Goal: Task Accomplishment & Management: Complete application form

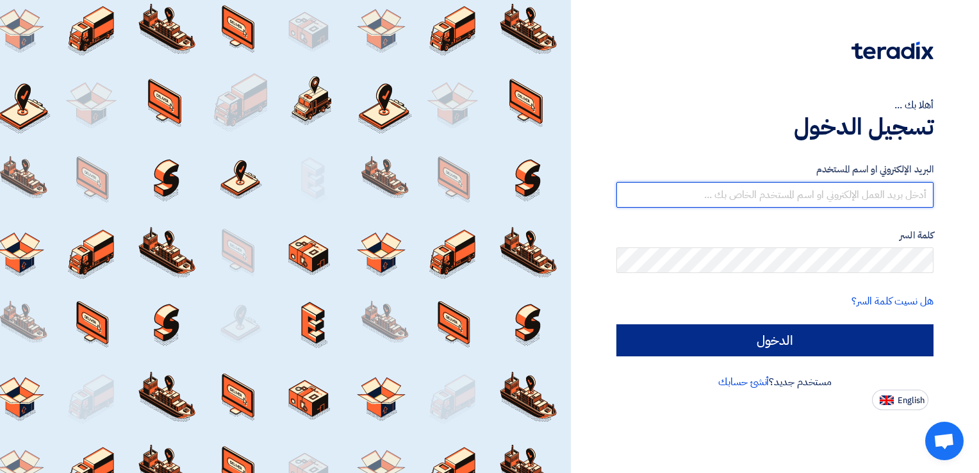
type input "[EMAIL_ADDRESS][DOMAIN_NAME]"
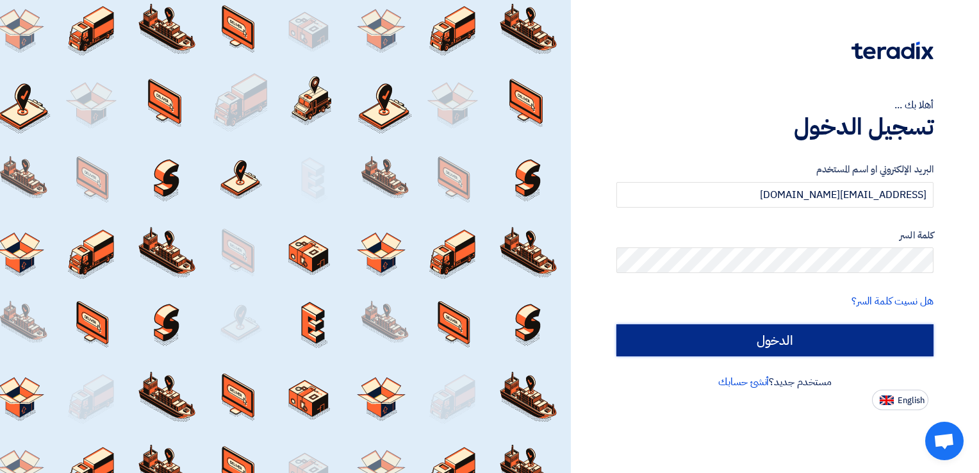
click at [748, 335] on input "الدخول" at bounding box center [774, 340] width 317 height 32
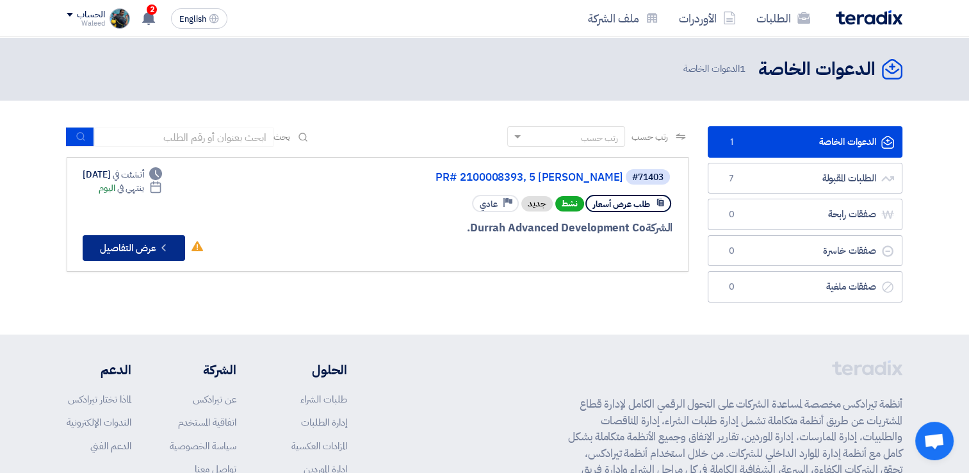
click at [132, 237] on button "Check details عرض التفاصيل" at bounding box center [134, 248] width 103 height 26
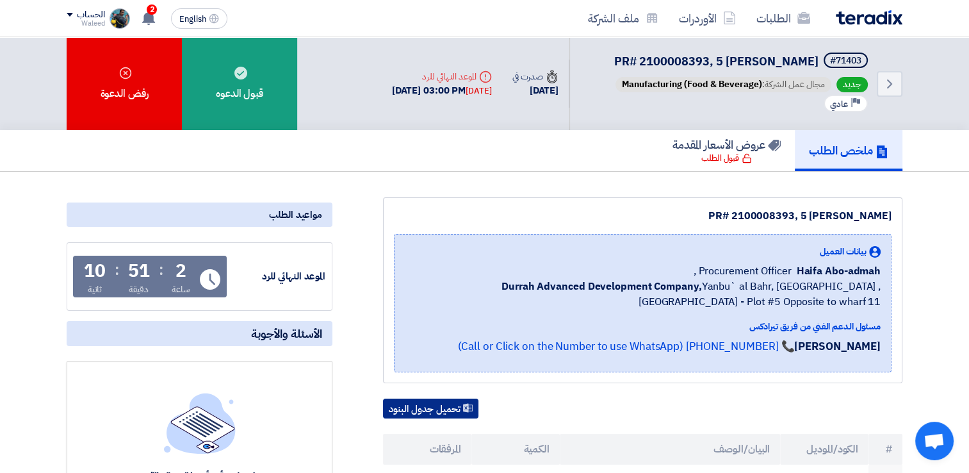
click at [413, 401] on button "تحميل جدول البنود" at bounding box center [430, 409] width 95 height 21
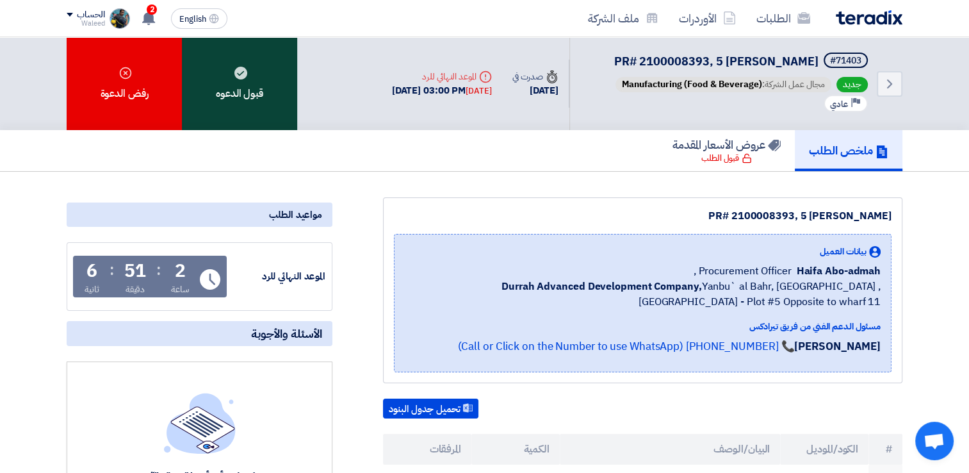
click at [239, 94] on div "قبول الدعوه" at bounding box center [239, 83] width 115 height 93
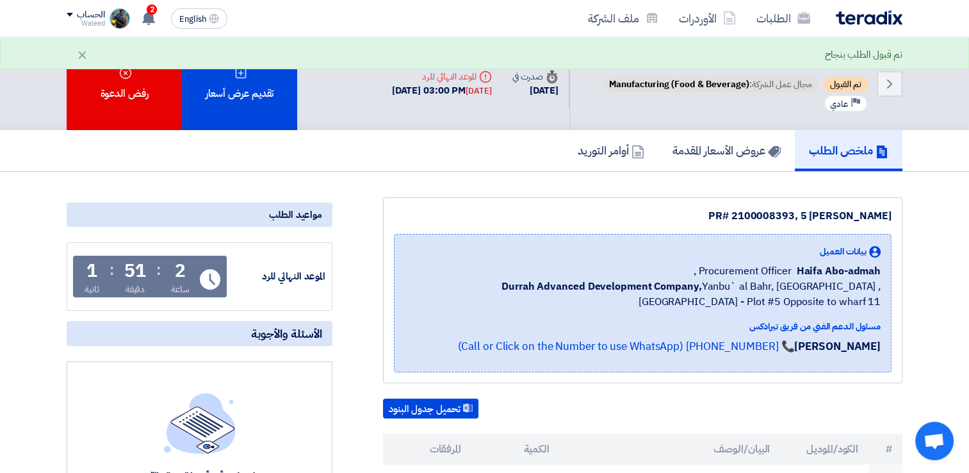
click at [239, 94] on div "تقديم عرض أسعار" at bounding box center [239, 83] width 115 height 93
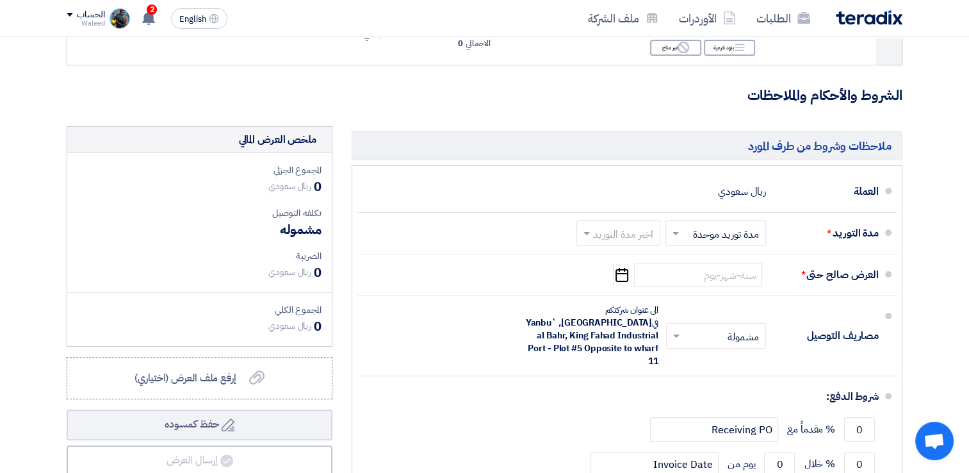
scroll to position [268, 0]
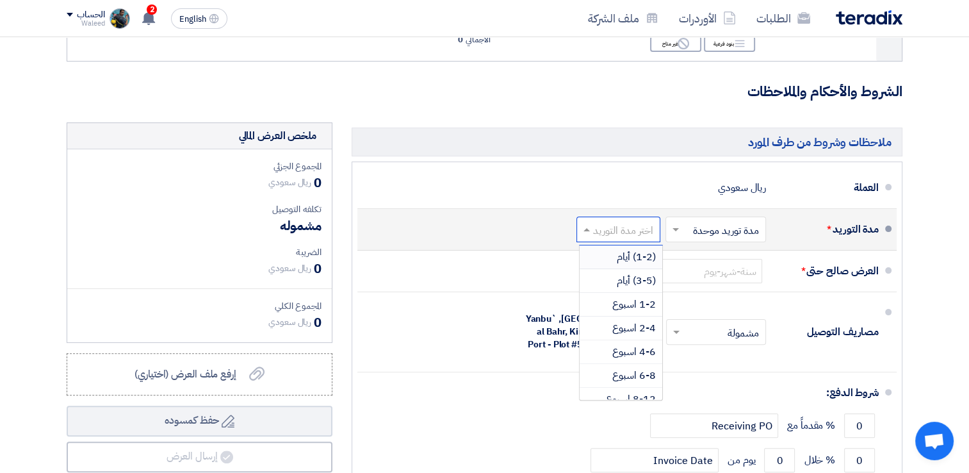
click at [607, 236] on input "text" at bounding box center [616, 231] width 78 height 19
click at [616, 276] on div "(3-5) أيام" at bounding box center [621, 281] width 83 height 24
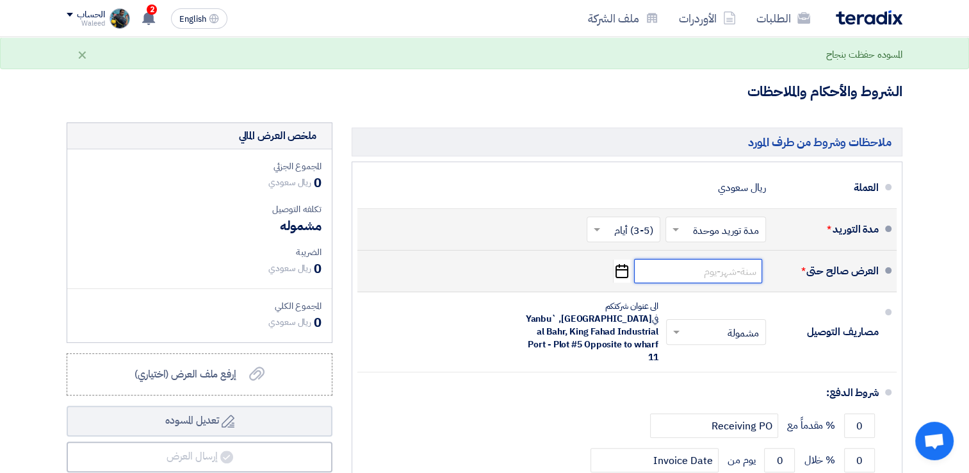
click at [711, 275] on input at bounding box center [698, 271] width 128 height 24
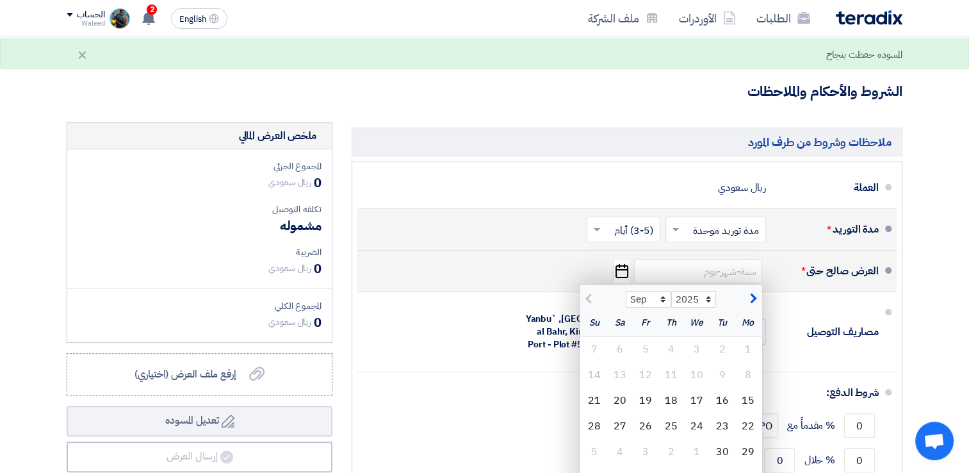
click at [620, 267] on icon "Pick a date" at bounding box center [621, 270] width 17 height 23
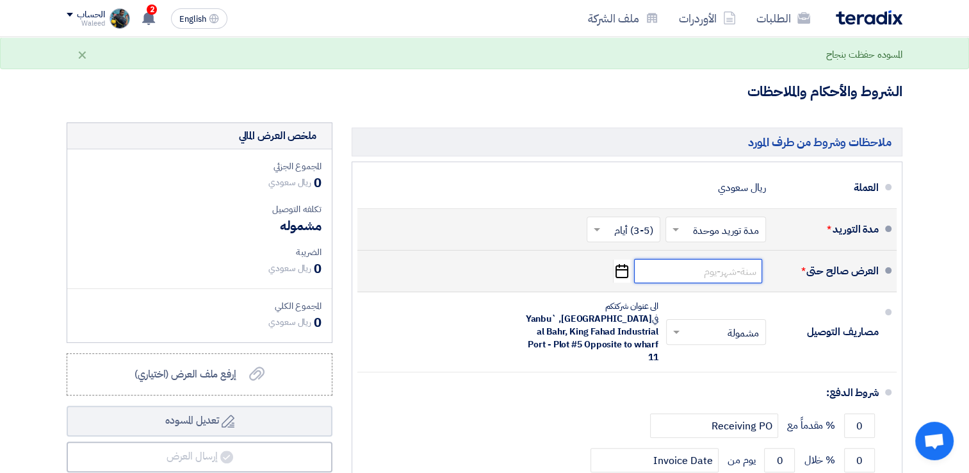
click at [671, 273] on input at bounding box center [698, 271] width 128 height 24
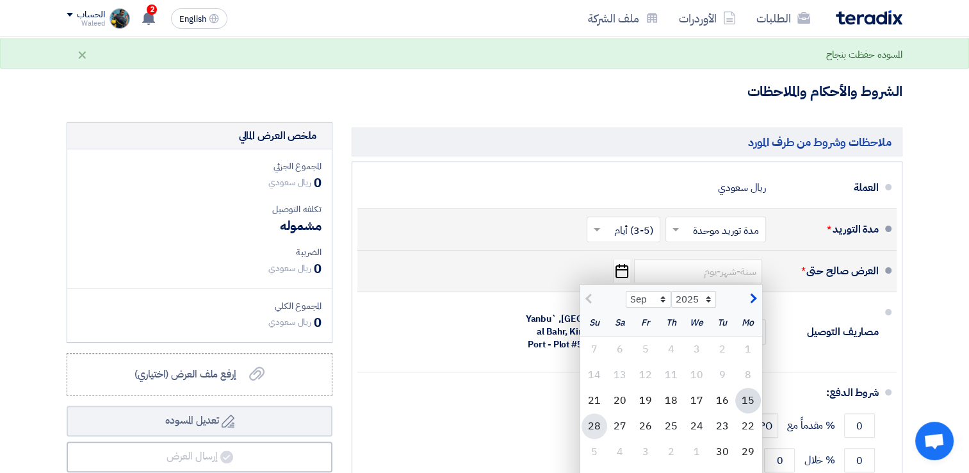
click at [593, 424] on div "28" at bounding box center [595, 426] width 26 height 26
type input "[DATE]"
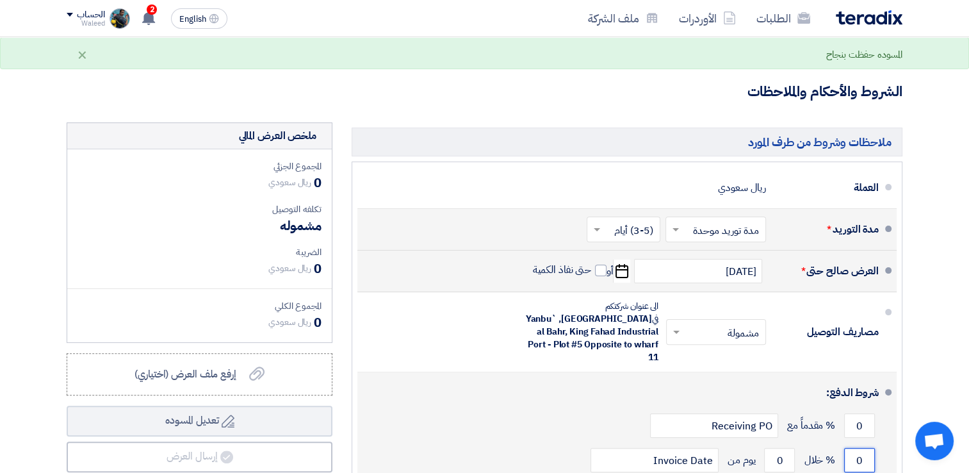
click at [859, 448] on input "0" at bounding box center [859, 460] width 31 height 24
click at [862, 448] on input "0" at bounding box center [859, 460] width 31 height 24
type input "100"
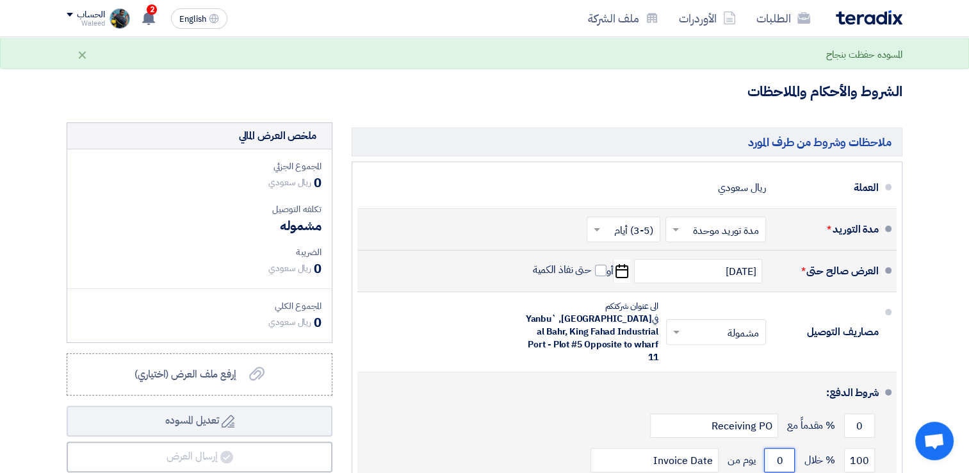
click at [788, 450] on input "0" at bounding box center [779, 460] width 31 height 24
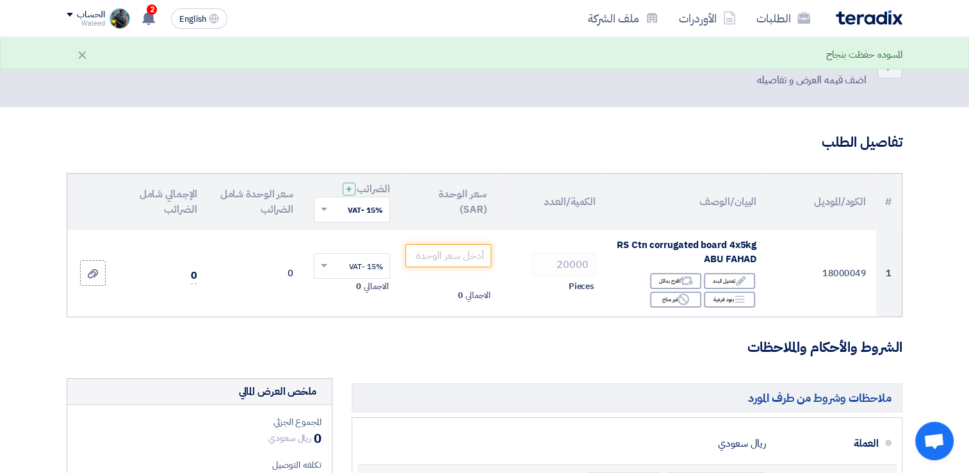
scroll to position [0, 0]
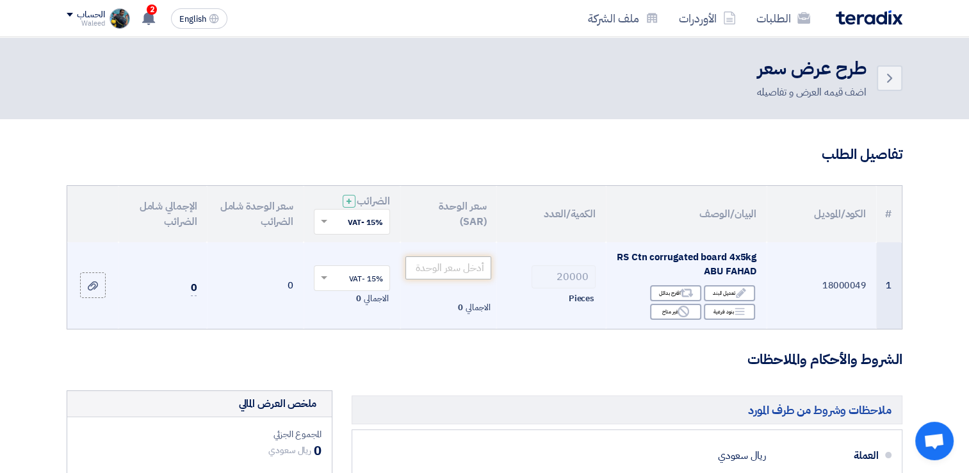
type input "30"
click at [442, 261] on input "number" at bounding box center [449, 267] width 86 height 23
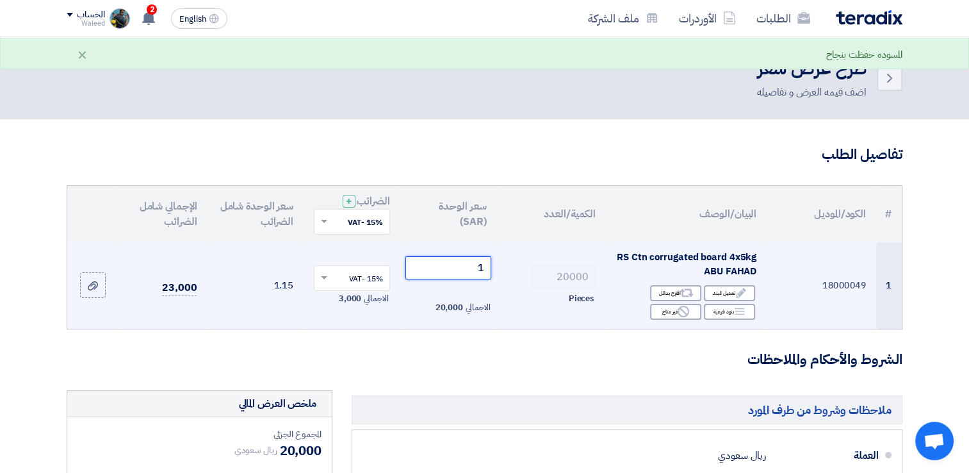
click at [442, 261] on input "1" at bounding box center [449, 267] width 86 height 23
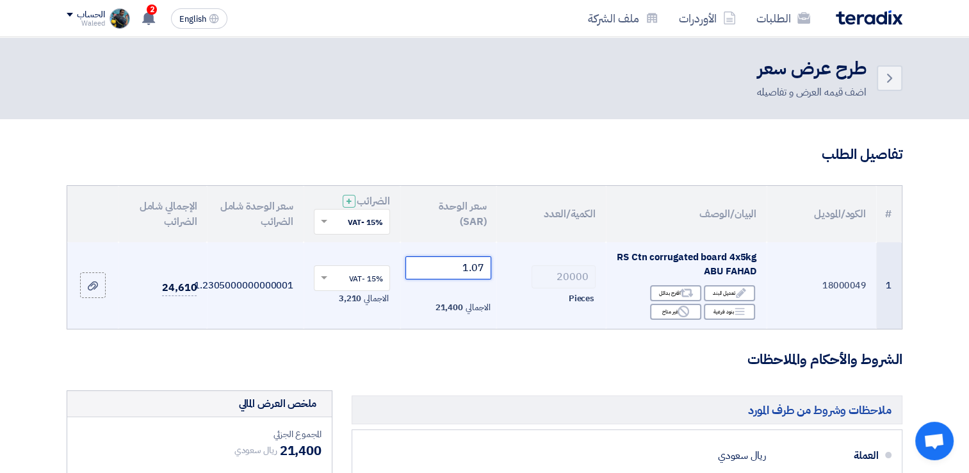
click at [481, 268] on input "1.07" at bounding box center [449, 267] width 86 height 23
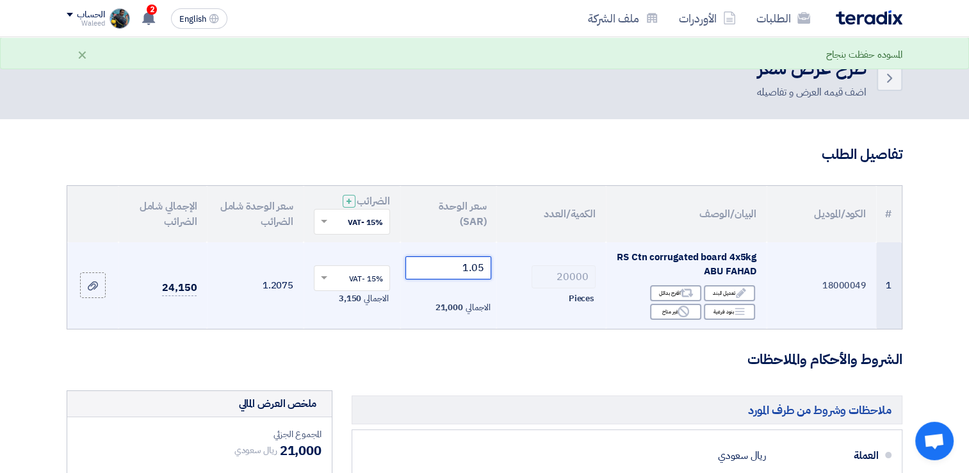
type input "1.05"
click at [551, 297] on div "Pieces" at bounding box center [551, 298] width 89 height 15
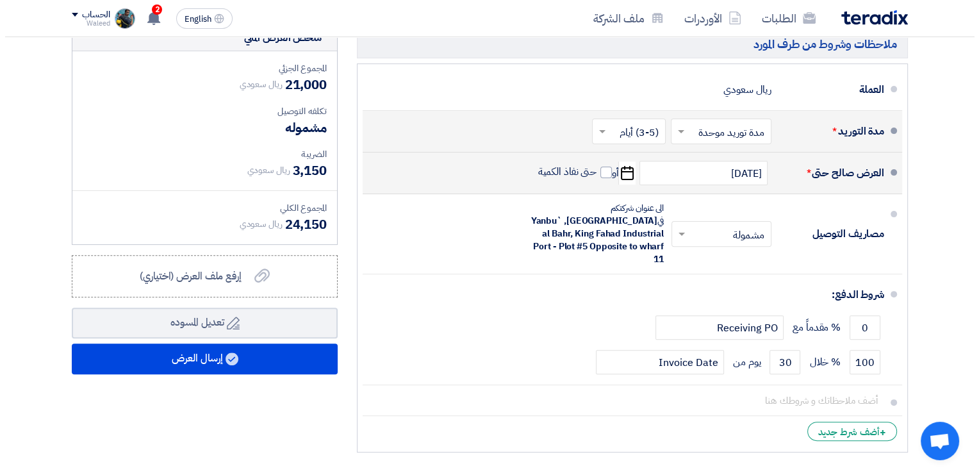
scroll to position [377, 0]
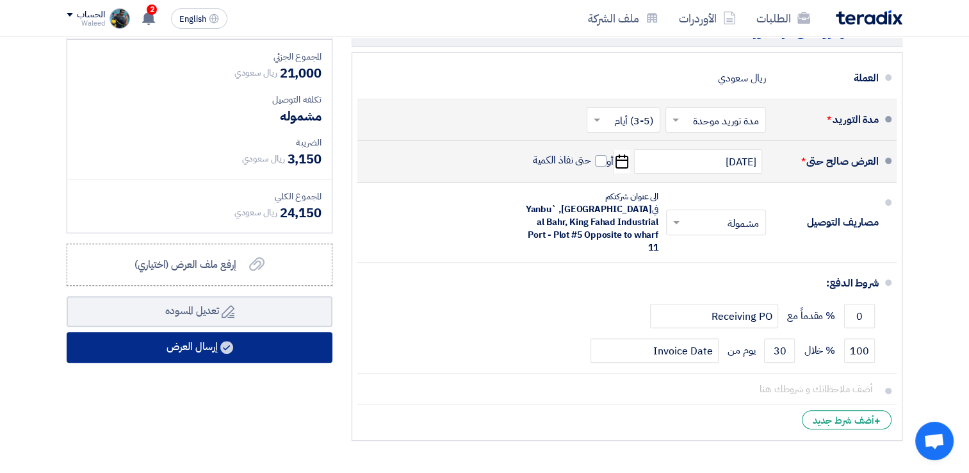
click at [185, 349] on button "إرسال العرض" at bounding box center [200, 347] width 266 height 31
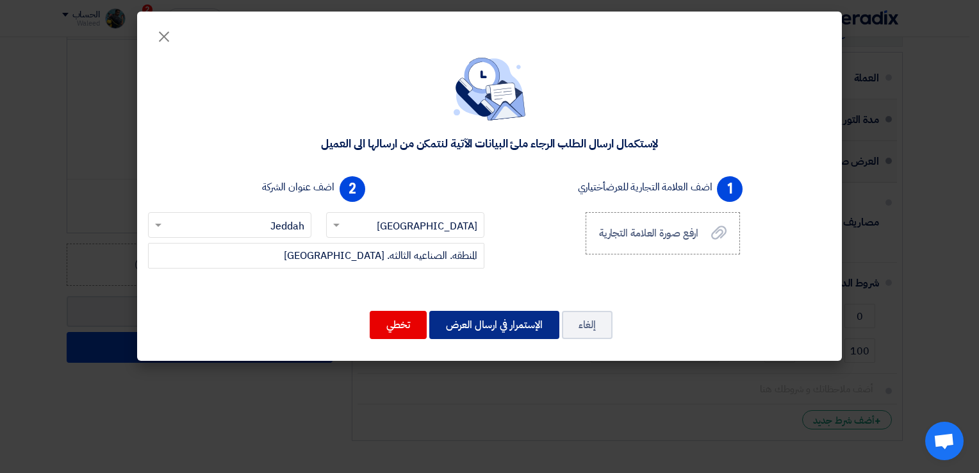
click at [475, 325] on button "الإستمرار في ارسال العرض" at bounding box center [494, 325] width 130 height 28
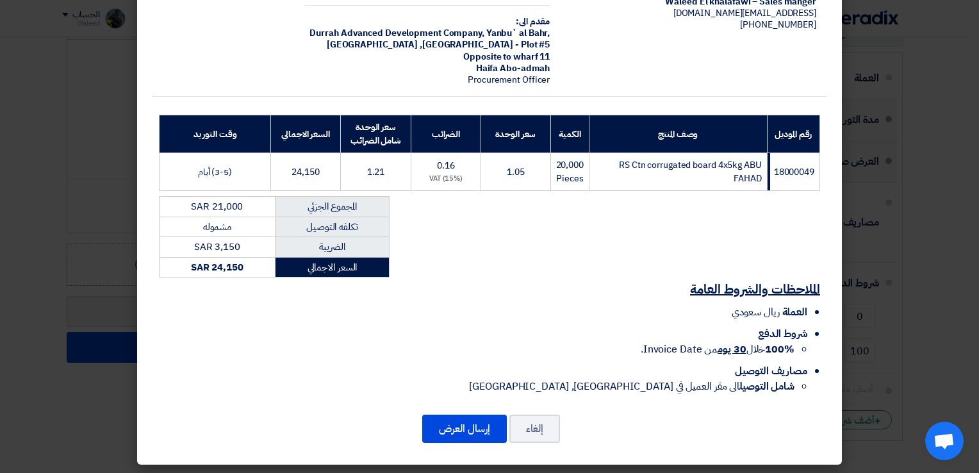
scroll to position [103, 0]
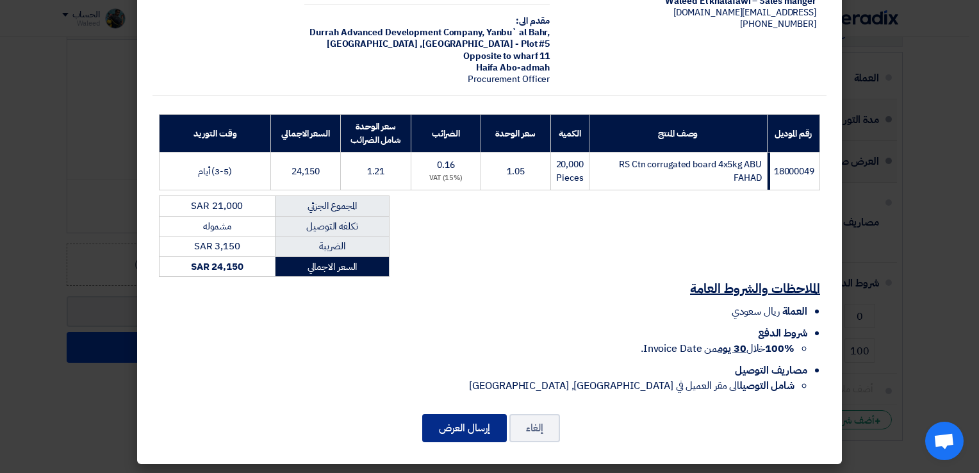
click at [448, 426] on button "إرسال العرض" at bounding box center [464, 428] width 85 height 28
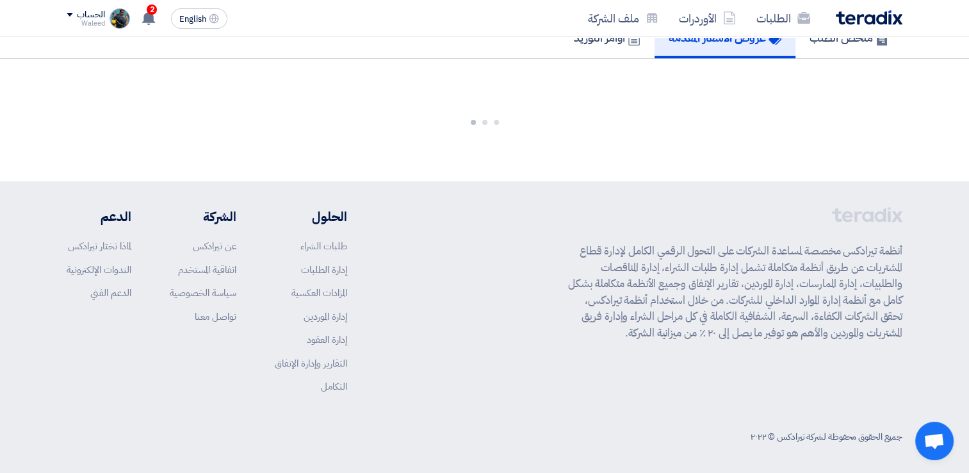
scroll to position [675, 0]
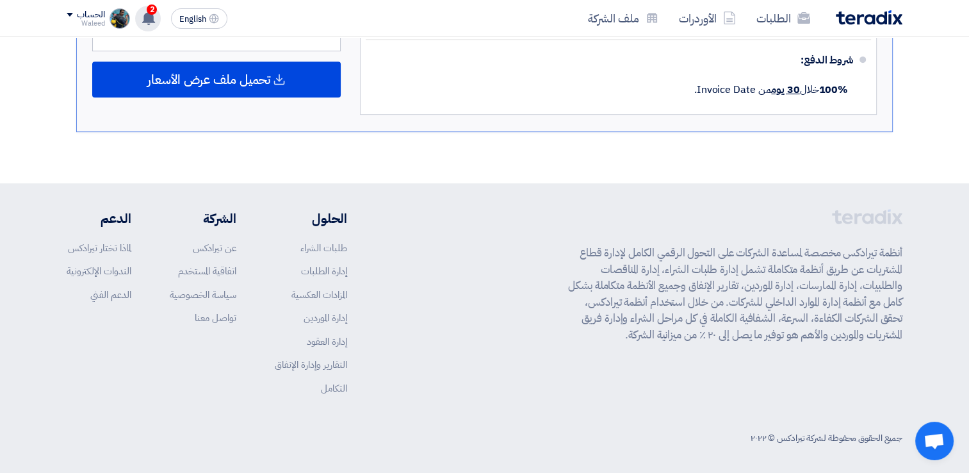
click at [151, 19] on use at bounding box center [148, 18] width 13 height 14
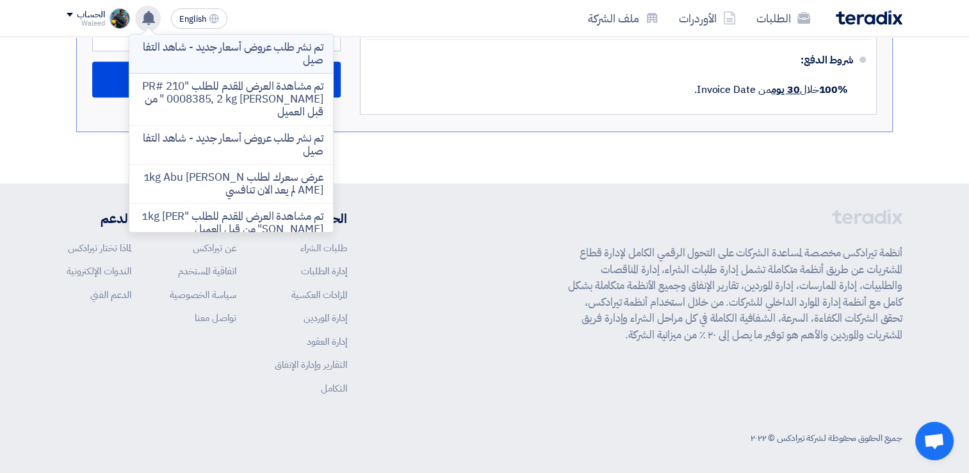
click at [245, 56] on p "تم نشر طلب عروض أسعار جديد - شاهد التفاصيل" at bounding box center [231, 54] width 183 height 26
